Goal: Task Accomplishment & Management: Use online tool/utility

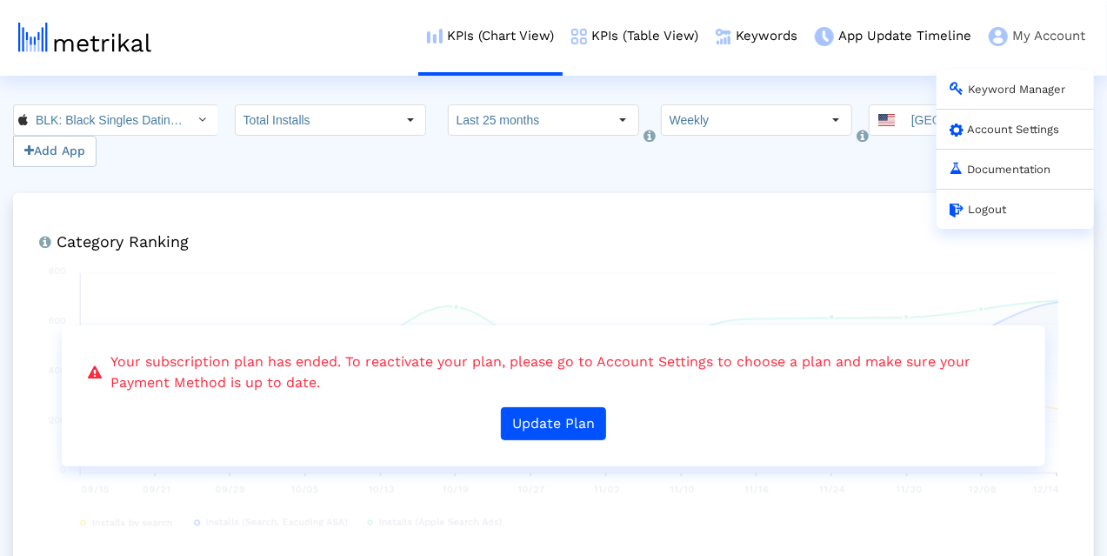
click at [1038, 38] on link "My Account Keyword Manager Account Settings Documentation Logout" at bounding box center [1037, 36] width 114 height 72
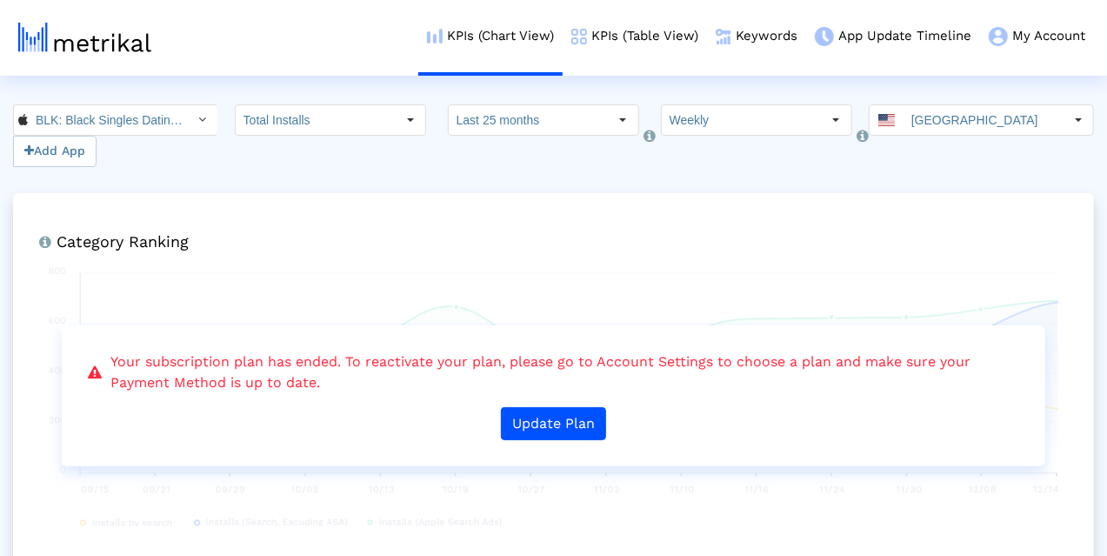
click at [101, 137] on div "Add App" at bounding box center [115, 135] width 204 height 63
click at [110, 126] on input "BLK: Black Singles Dating App < 1253586891 >" at bounding box center [106, 120] width 157 height 30
click at [237, 175] on crea-index "BLK: Black Singles Dating App < 1253586891 > Add App Total Installs Select how …" at bounding box center [553, 553] width 1107 height 898
click at [617, 164] on div "Select how far back from today you would like to view the data below. Last 25 m…" at bounding box center [543, 135] width 191 height 63
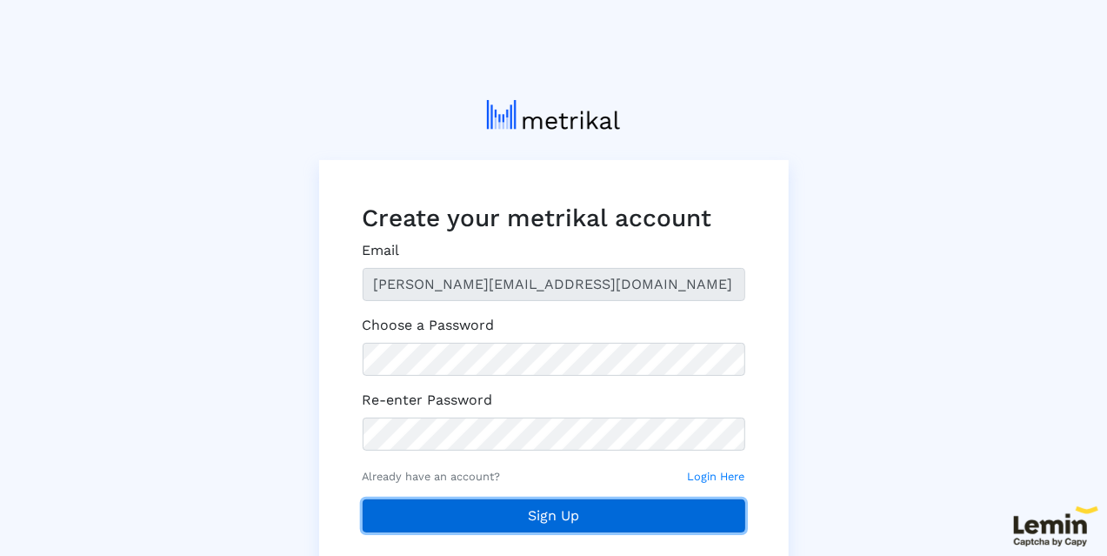
click at [489, 507] on button "Sign Up" at bounding box center [554, 515] width 383 height 33
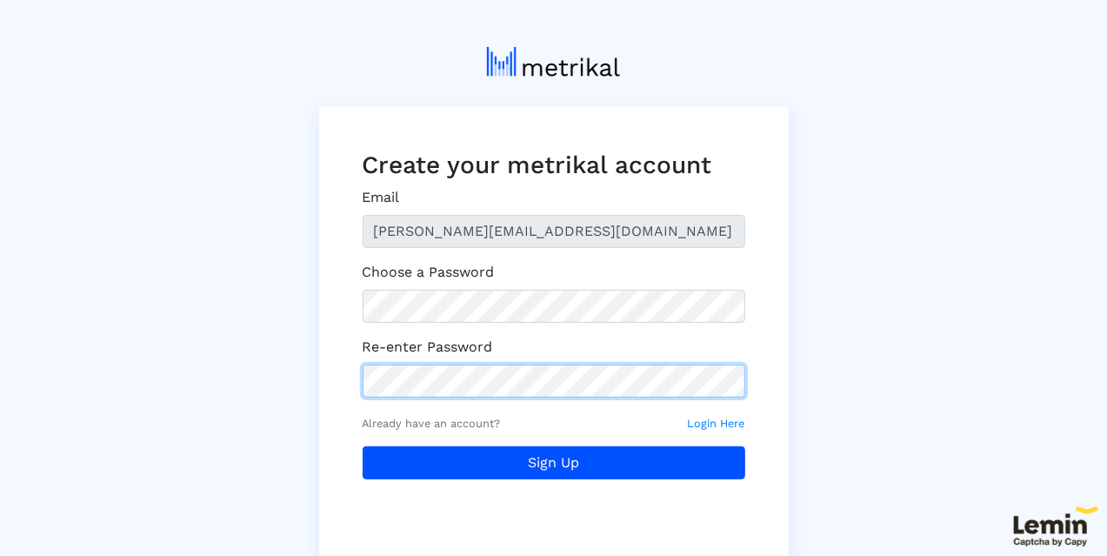
click at [363, 446] on button "Sign Up" at bounding box center [554, 462] width 383 height 33
